Goal: Task Accomplishment & Management: Use online tool/utility

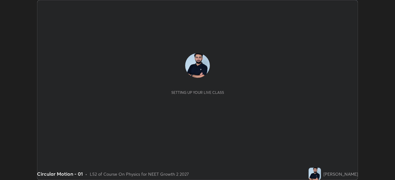
scroll to position [180, 395]
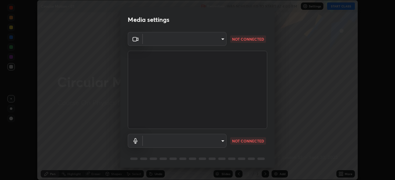
type input "bc685aeedd285d7db1af28b48484641fa4278282599c71468c92a44d82825933"
type input "communications"
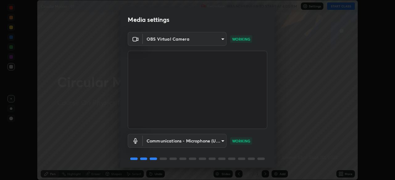
scroll to position [22, 0]
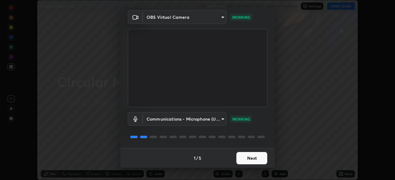
click at [246, 161] on button "Next" at bounding box center [251, 158] width 31 height 12
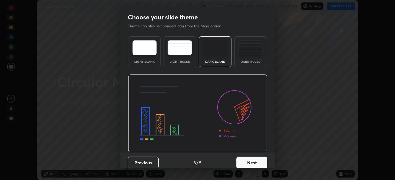
click at [250, 158] on button "Next" at bounding box center [251, 163] width 31 height 12
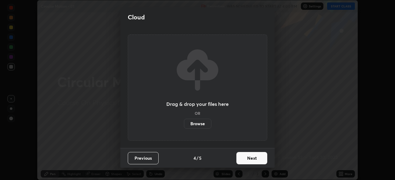
click at [252, 164] on button "Next" at bounding box center [251, 158] width 31 height 12
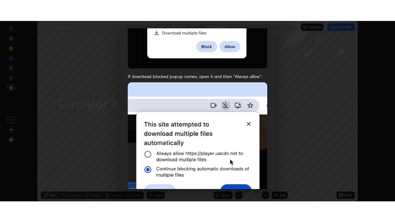
scroll to position [148, 0]
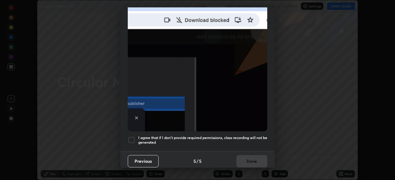
click at [236, 141] on h5 "I agree that if I don't provide required permissions, class recording will not …" at bounding box center [202, 141] width 129 height 10
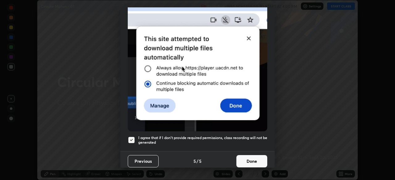
click at [246, 160] on button "Done" at bounding box center [251, 161] width 31 height 12
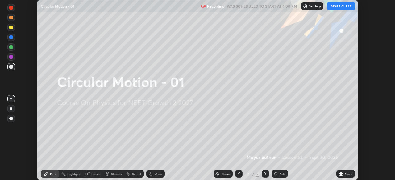
click at [342, 172] on icon at bounding box center [342, 173] width 2 height 2
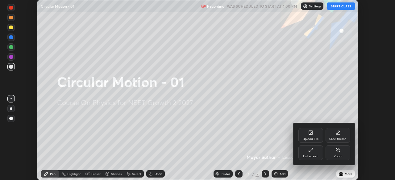
click at [309, 156] on div "Full screen" at bounding box center [310, 156] width 15 height 3
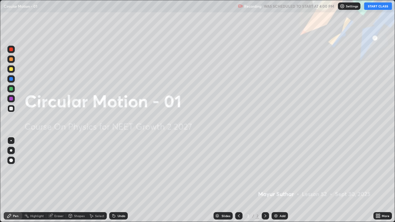
scroll to position [222, 395]
click at [360, 7] on div "Settings" at bounding box center [349, 5] width 23 height 7
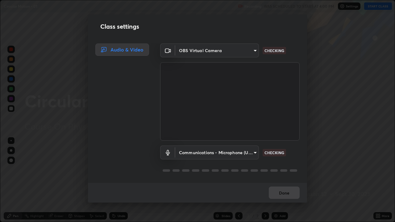
click at [375, 7] on div "Class settings Audio & Video OBS Virtual Camera bc685aeedd285d7db1af28b48484641…" at bounding box center [197, 111] width 395 height 222
click at [349, 21] on div "Class settings Audio & Video OBS Virtual Camera bc685aeedd285d7db1af28b48484641…" at bounding box center [197, 111] width 395 height 222
click at [344, 30] on div "Class settings Audio & Video OBS Virtual Camera bc685aeedd285d7db1af28b48484641…" at bounding box center [197, 111] width 395 height 222
click at [275, 180] on button "Done" at bounding box center [284, 193] width 31 height 12
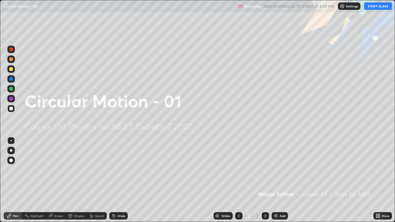
click at [279, 180] on button "Done" at bounding box center [284, 193] width 31 height 12
click at [377, 6] on button "START CLASS" at bounding box center [378, 5] width 28 height 7
click at [14, 160] on div at bounding box center [10, 160] width 7 height 7
click at [278, 180] on div "Add" at bounding box center [279, 215] width 16 height 7
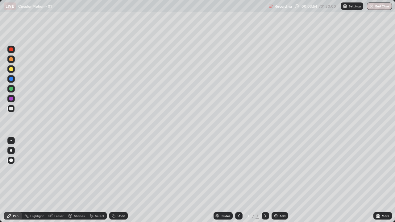
click at [12, 60] on div at bounding box center [11, 59] width 4 height 4
click at [121, 180] on div "Undo" at bounding box center [118, 215] width 19 height 7
click at [11, 110] on div at bounding box center [11, 109] width 4 height 4
click at [117, 180] on div "Undo" at bounding box center [118, 215] width 19 height 7
click at [125, 180] on div "Undo" at bounding box center [118, 215] width 19 height 7
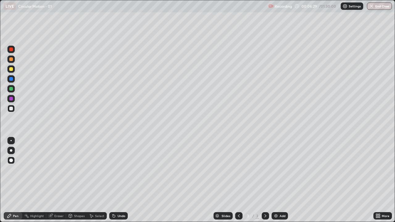
click at [113, 180] on icon at bounding box center [114, 216] width 2 height 2
click at [12, 90] on div at bounding box center [11, 89] width 4 height 4
click at [11, 97] on div at bounding box center [11, 99] width 4 height 4
click at [58, 180] on div "Eraser" at bounding box center [56, 215] width 20 height 7
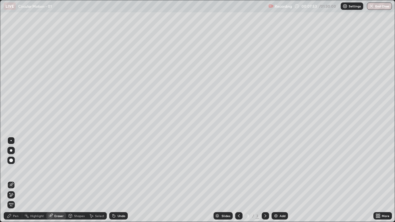
click at [10, 180] on icon at bounding box center [10, 193] width 1 height 1
click at [118, 180] on div "Undo" at bounding box center [122, 215] width 8 height 3
click at [13, 180] on div "Pen" at bounding box center [13, 215] width 19 height 7
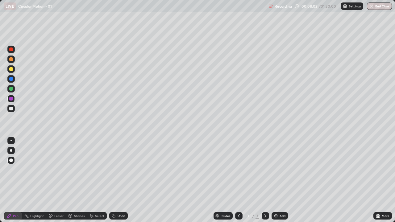
click at [10, 98] on div at bounding box center [11, 99] width 4 height 4
click at [12, 49] on div at bounding box center [11, 50] width 4 height 4
click at [282, 180] on div "Add" at bounding box center [282, 215] width 6 height 3
click at [238, 180] on icon at bounding box center [238, 215] width 5 height 5
click at [265, 180] on icon at bounding box center [265, 215] width 5 height 5
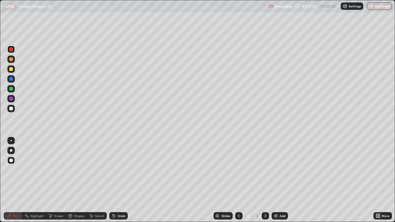
click at [239, 180] on icon at bounding box center [238, 215] width 5 height 5
click at [268, 180] on div at bounding box center [265, 215] width 7 height 7
click at [12, 110] on div at bounding box center [11, 109] width 4 height 4
click at [116, 180] on div "Undo" at bounding box center [118, 215] width 19 height 7
click at [115, 180] on icon at bounding box center [113, 215] width 5 height 5
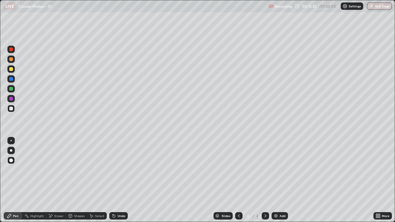
click at [113, 180] on icon at bounding box center [114, 216] width 2 height 2
click at [12, 79] on div at bounding box center [11, 79] width 4 height 4
click at [11, 70] on div at bounding box center [11, 69] width 4 height 4
click at [118, 180] on div "Undo" at bounding box center [122, 215] width 8 height 3
click at [120, 180] on div "Undo" at bounding box center [122, 215] width 8 height 3
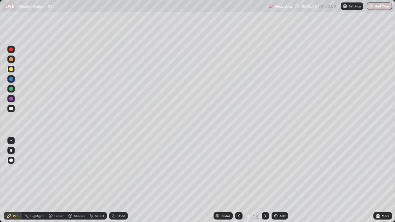
click at [120, 180] on div "Undo" at bounding box center [118, 215] width 19 height 7
click at [122, 180] on div "Undo" at bounding box center [118, 215] width 19 height 7
click at [122, 180] on div "Undo" at bounding box center [122, 215] width 8 height 3
click at [113, 180] on icon at bounding box center [113, 214] width 1 height 1
click at [279, 180] on div "Add" at bounding box center [279, 215] width 16 height 7
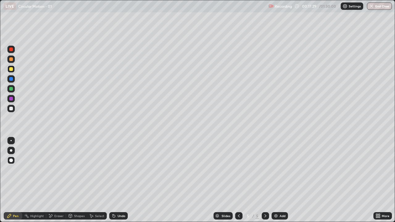
click at [13, 111] on div at bounding box center [10, 108] width 7 height 7
click at [11, 96] on div at bounding box center [10, 98] width 7 height 7
click at [12, 108] on div at bounding box center [11, 109] width 4 height 4
click at [14, 180] on div "Pen" at bounding box center [16, 215] width 6 height 3
click at [10, 68] on div at bounding box center [11, 69] width 4 height 4
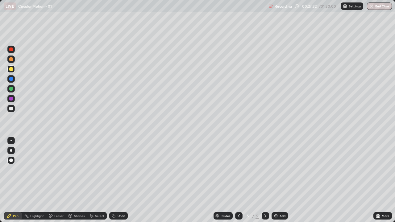
click at [12, 89] on div at bounding box center [11, 89] width 4 height 4
click at [10, 98] on div at bounding box center [11, 99] width 4 height 4
click at [118, 180] on div "Undo" at bounding box center [122, 215] width 8 height 3
click at [119, 180] on div "Undo" at bounding box center [122, 215] width 8 height 3
click at [120, 180] on div "Undo" at bounding box center [122, 215] width 8 height 3
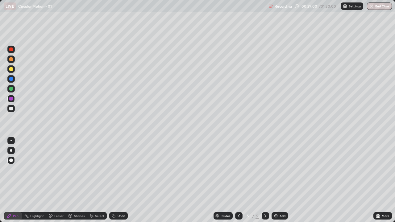
click at [11, 109] on div at bounding box center [11, 109] width 4 height 4
click at [279, 180] on div "Add" at bounding box center [282, 215] width 6 height 3
click at [11, 109] on div at bounding box center [11, 109] width 4 height 4
click at [10, 89] on div at bounding box center [11, 89] width 4 height 4
click at [116, 180] on div "Undo" at bounding box center [118, 215] width 19 height 7
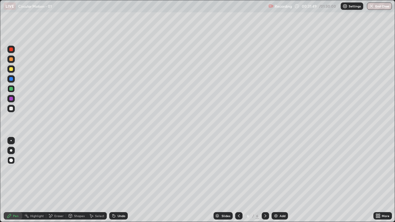
click at [115, 180] on icon at bounding box center [113, 215] width 5 height 5
click at [116, 180] on div "Undo" at bounding box center [118, 215] width 19 height 7
click at [118, 180] on div "Undo" at bounding box center [122, 215] width 8 height 3
click at [11, 89] on div at bounding box center [11, 89] width 4 height 4
click at [11, 50] on div at bounding box center [11, 50] width 4 height 4
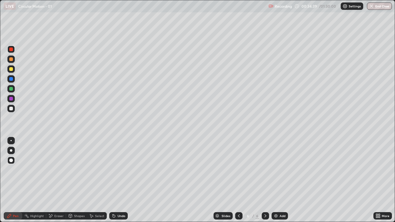
click at [121, 180] on div "Undo" at bounding box center [122, 215] width 8 height 3
click at [281, 180] on div "Add" at bounding box center [282, 215] width 6 height 3
click at [11, 89] on div at bounding box center [11, 89] width 4 height 4
click at [279, 180] on div "Add" at bounding box center [279, 215] width 16 height 7
click at [241, 180] on div at bounding box center [238, 216] width 7 height 12
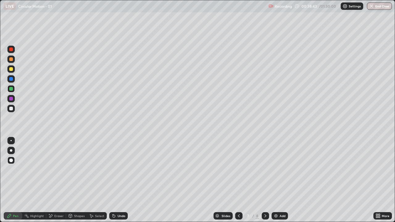
click at [268, 180] on div at bounding box center [265, 215] width 7 height 7
click at [120, 180] on div "Undo" at bounding box center [118, 215] width 19 height 7
click at [13, 70] on div at bounding box center [11, 69] width 4 height 4
click at [111, 180] on icon at bounding box center [113, 215] width 5 height 5
click at [115, 180] on div "Undo" at bounding box center [118, 215] width 19 height 7
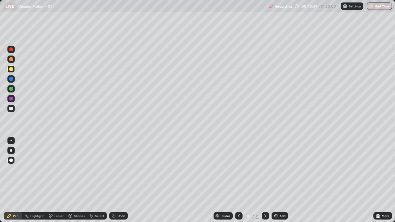
click at [13, 109] on div at bounding box center [11, 109] width 4 height 4
click at [120, 180] on div "Undo" at bounding box center [122, 215] width 8 height 3
click at [10, 50] on div at bounding box center [11, 50] width 4 height 4
click at [281, 180] on div "Add" at bounding box center [282, 215] width 6 height 3
click at [13, 107] on div at bounding box center [10, 108] width 7 height 7
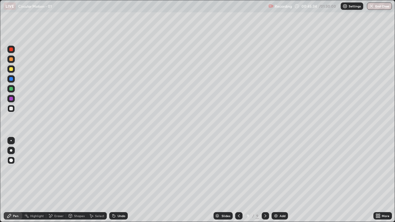
click at [118, 180] on div "Undo" at bounding box center [122, 215] width 8 height 3
click at [119, 180] on div "Undo" at bounding box center [122, 215] width 8 height 3
click at [120, 180] on div "Undo" at bounding box center [122, 215] width 8 height 3
click at [284, 180] on div "Add" at bounding box center [279, 215] width 16 height 7
click at [14, 109] on div at bounding box center [10, 108] width 7 height 7
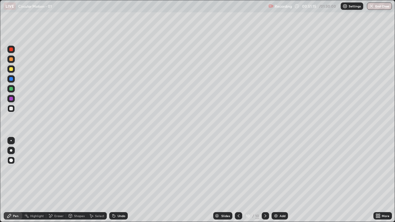
click at [12, 107] on div at bounding box center [11, 109] width 4 height 4
click at [12, 77] on div at bounding box center [11, 79] width 4 height 4
click at [10, 79] on div at bounding box center [11, 79] width 4 height 4
click at [11, 49] on div at bounding box center [11, 50] width 4 height 4
click at [118, 180] on div "Undo" at bounding box center [122, 215] width 8 height 3
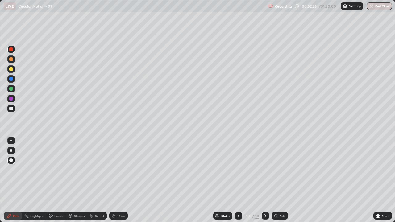
click at [11, 109] on div at bounding box center [11, 109] width 4 height 4
click at [11, 70] on div at bounding box center [11, 69] width 4 height 4
click at [283, 180] on div "Add" at bounding box center [282, 215] width 6 height 3
click at [11, 109] on div at bounding box center [11, 109] width 4 height 4
click at [281, 180] on div "Add" at bounding box center [282, 215] width 6 height 3
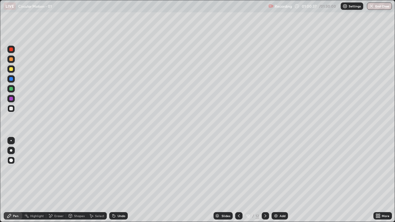
click at [10, 68] on div at bounding box center [11, 69] width 4 height 4
click at [238, 180] on icon at bounding box center [238, 215] width 5 height 5
click at [11, 88] on div at bounding box center [11, 89] width 4 height 4
click at [120, 180] on div "Undo" at bounding box center [122, 215] width 8 height 3
click at [10, 70] on div at bounding box center [11, 69] width 4 height 4
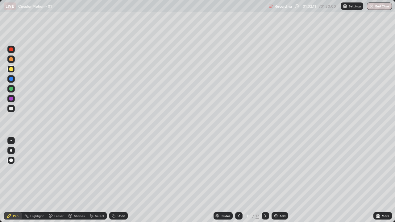
click at [266, 180] on icon at bounding box center [265, 215] width 5 height 5
click at [10, 77] on div at bounding box center [11, 79] width 4 height 4
click at [241, 180] on div at bounding box center [238, 215] width 7 height 7
click at [266, 180] on div at bounding box center [265, 215] width 7 height 7
click at [283, 180] on div "Add" at bounding box center [282, 215] width 6 height 3
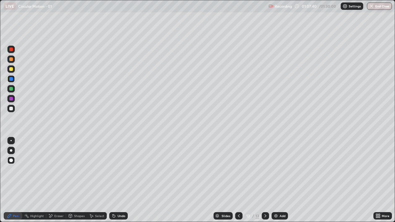
click at [12, 108] on div at bounding box center [11, 109] width 4 height 4
click at [11, 100] on div at bounding box center [11, 99] width 4 height 4
click at [241, 180] on div at bounding box center [238, 215] width 7 height 7
click at [265, 180] on icon at bounding box center [265, 215] width 5 height 5
click at [13, 79] on div at bounding box center [10, 78] width 7 height 7
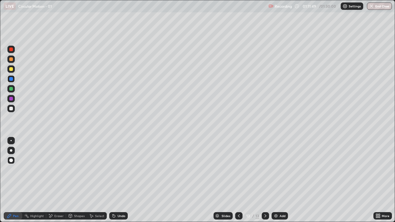
click at [11, 79] on div at bounding box center [11, 79] width 4 height 4
click at [11, 50] on div at bounding box center [11, 50] width 4 height 4
click at [11, 67] on div at bounding box center [10, 68] width 7 height 7
click at [11, 69] on div at bounding box center [11, 69] width 4 height 4
click at [11, 51] on div at bounding box center [11, 50] width 4 height 4
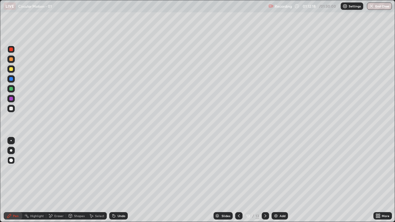
click at [11, 108] on div at bounding box center [11, 109] width 4 height 4
click at [12, 89] on div at bounding box center [11, 89] width 4 height 4
click at [12, 62] on div at bounding box center [10, 59] width 7 height 7
click at [11, 100] on div at bounding box center [11, 99] width 4 height 4
click at [10, 89] on div at bounding box center [11, 89] width 4 height 4
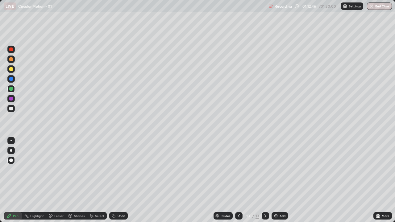
click at [12, 51] on div at bounding box center [11, 50] width 4 height 4
click at [54, 180] on div "Eraser" at bounding box center [56, 215] width 20 height 7
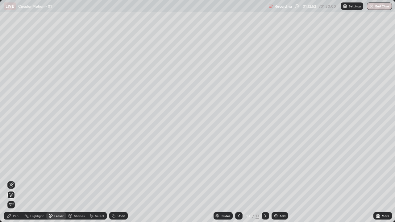
click at [13, 180] on div "Pen" at bounding box center [16, 215] width 6 height 3
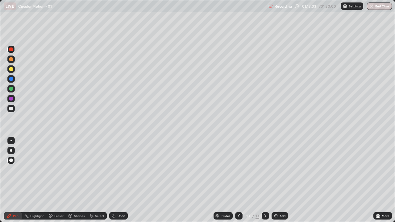
click at [123, 180] on div "Undo" at bounding box center [122, 215] width 8 height 3
click at [11, 69] on div at bounding box center [11, 69] width 4 height 4
click at [283, 180] on div "Add" at bounding box center [282, 215] width 6 height 3
click at [11, 107] on div at bounding box center [11, 109] width 4 height 4
click at [10, 109] on div at bounding box center [11, 109] width 4 height 4
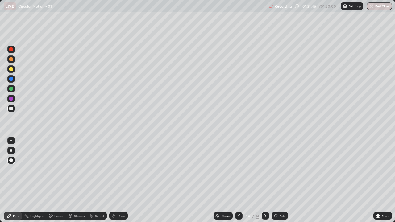
click at [123, 180] on div "Undo" at bounding box center [122, 215] width 8 height 3
click at [279, 180] on div "Add" at bounding box center [279, 215] width 16 height 7
click at [118, 180] on div "Undo" at bounding box center [118, 215] width 19 height 7
click at [118, 180] on div "Undo" at bounding box center [122, 215] width 8 height 3
click at [378, 6] on button "End Class" at bounding box center [379, 5] width 24 height 7
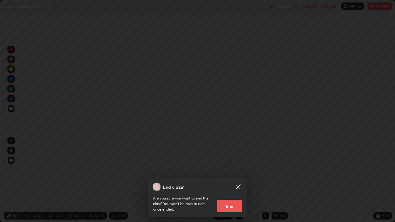
click at [234, 180] on button "End" at bounding box center [229, 206] width 25 height 12
